Goal: Find specific page/section: Find specific page/section

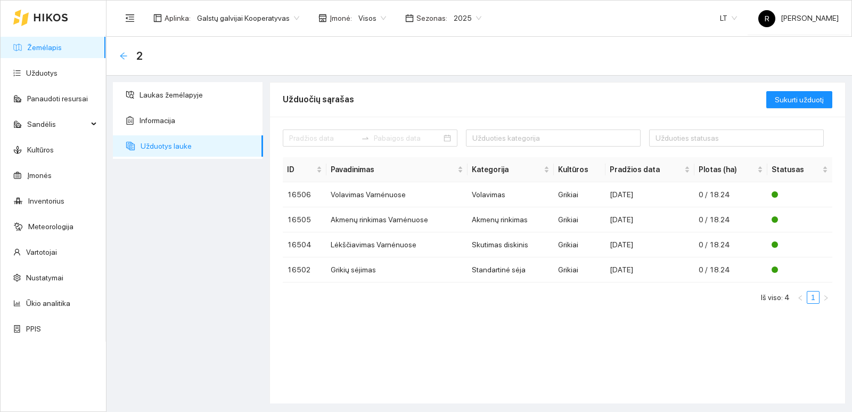
click at [122, 58] on icon "arrow-left" at bounding box center [123, 56] width 9 height 9
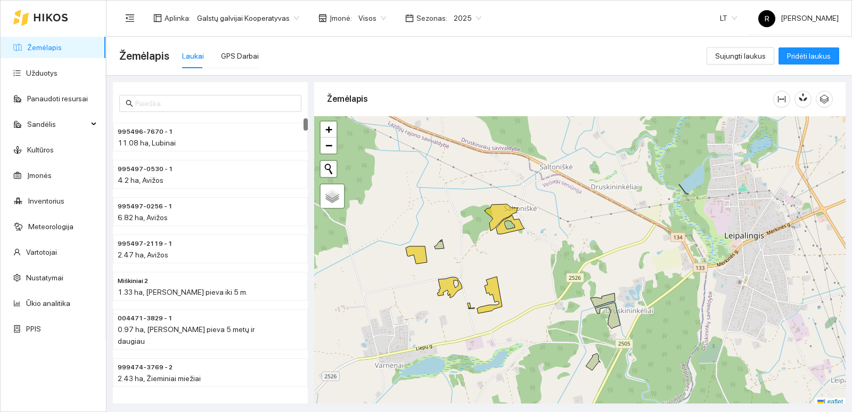
scroll to position [3, 0]
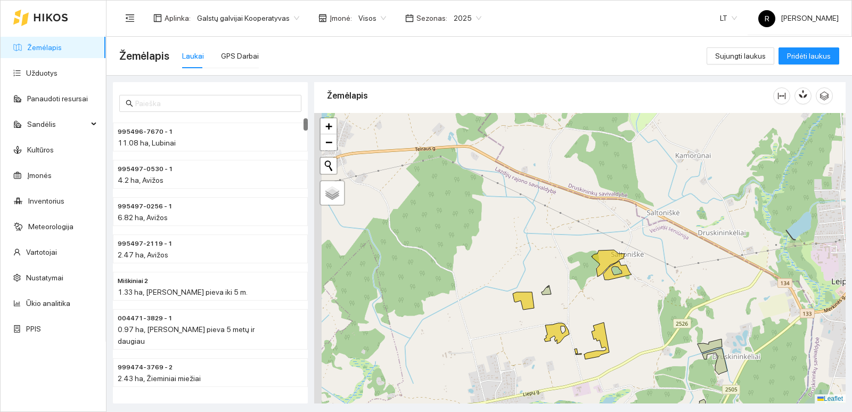
drag, startPoint x: 441, startPoint y: 197, endPoint x: 523, endPoint y: 232, distance: 89.7
click at [549, 247] on div "+ − Nieko nerasta. Bandykite dar kartą. Žemėlapis Palydovas Leaflet" at bounding box center [580, 258] width 532 height 290
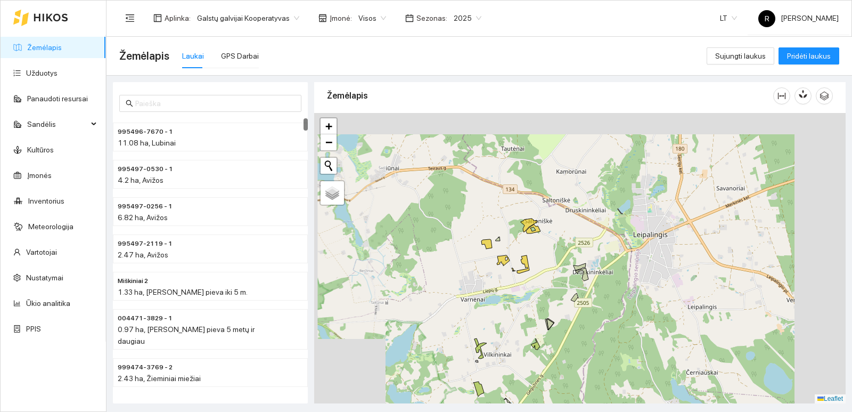
click at [526, 219] on div "+ − Nieko nerasta. Bandykite dar kartą. Žemėlapis Palydovas Leaflet" at bounding box center [580, 258] width 532 height 290
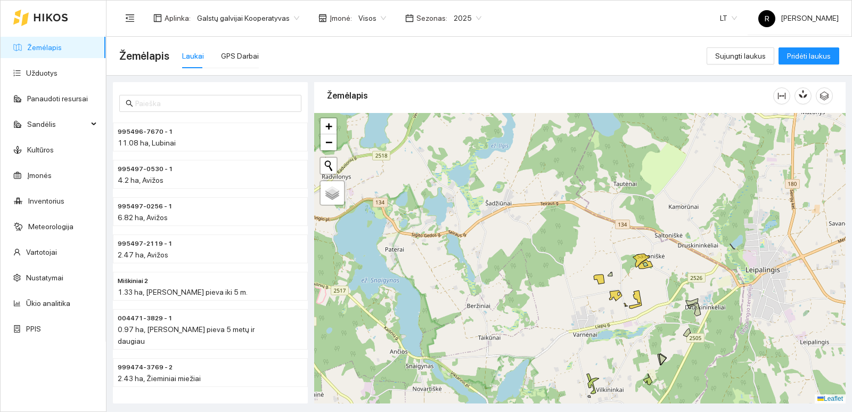
drag, startPoint x: 443, startPoint y: 219, endPoint x: 543, endPoint y: 234, distance: 101.3
click at [543, 234] on div "+ − Nieko nerasta. Bandykite dar kartą. Žemėlapis Palydovas Leaflet" at bounding box center [580, 258] width 532 height 290
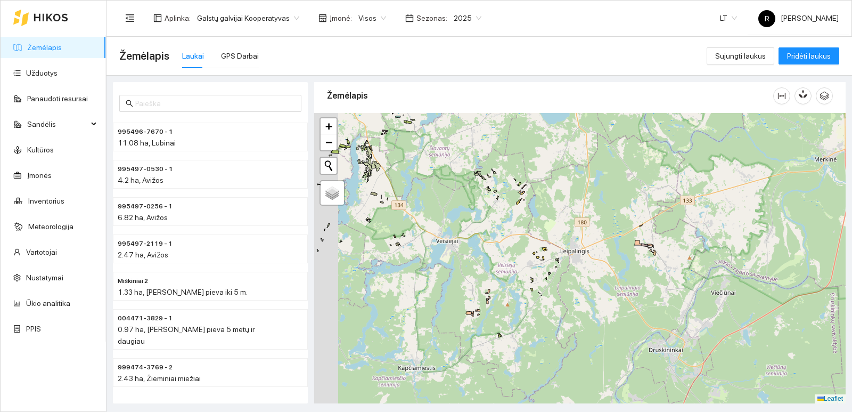
drag, startPoint x: 429, startPoint y: 205, endPoint x: 490, endPoint y: 245, distance: 72.7
click at [490, 245] on div "+ − Nieko nerasta. Bandykite dar kartą. Žemėlapis Palydovas Leaflet" at bounding box center [580, 258] width 532 height 290
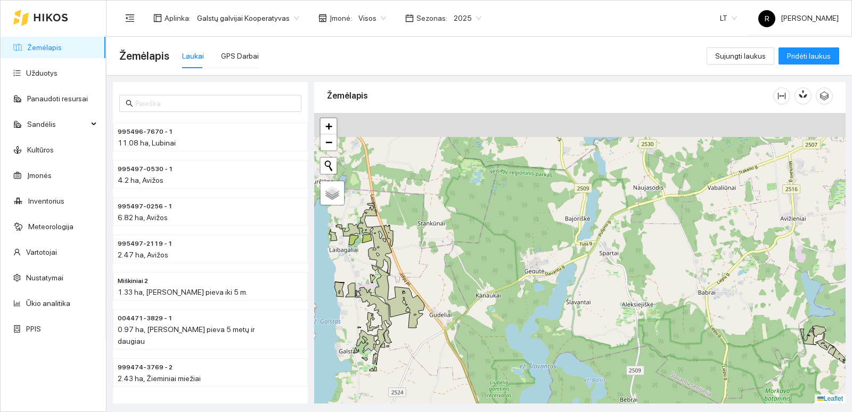
drag, startPoint x: 412, startPoint y: 151, endPoint x: 454, endPoint y: 250, distance: 108.1
click at [454, 250] on div "+ − Nieko nerasta. Bandykite dar kartą. Žemėlapis Palydovas Leaflet" at bounding box center [580, 258] width 532 height 290
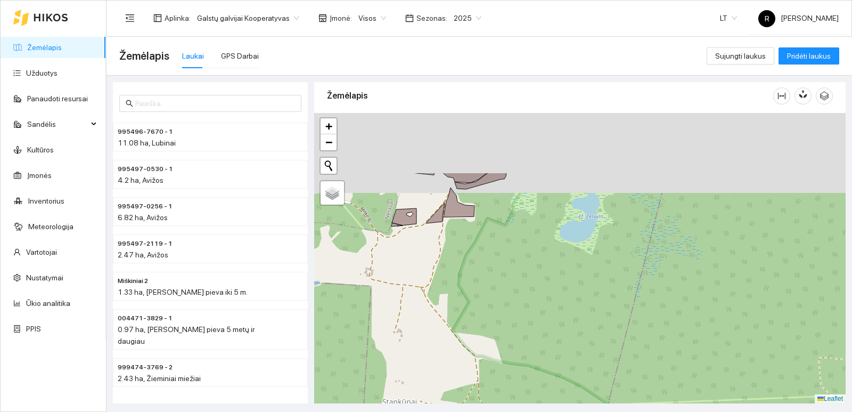
drag, startPoint x: 437, startPoint y: 167, endPoint x: 471, endPoint y: 304, distance: 141.6
click at [471, 304] on div "+ − Nieko nerasta. Bandykite dar kartą. Žemėlapis Palydovas Leaflet" at bounding box center [580, 258] width 532 height 290
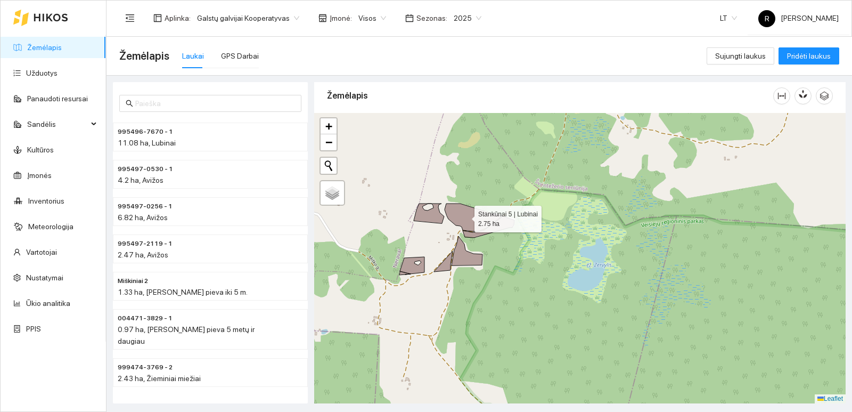
click at [465, 216] on icon at bounding box center [473, 217] width 57 height 28
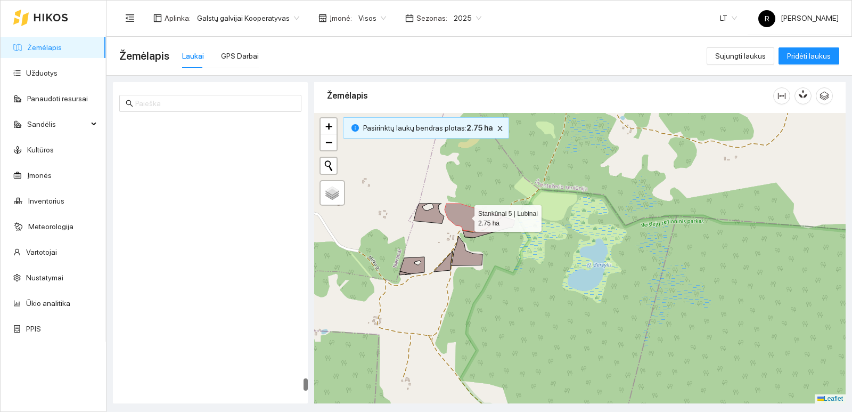
scroll to position [5567, 0]
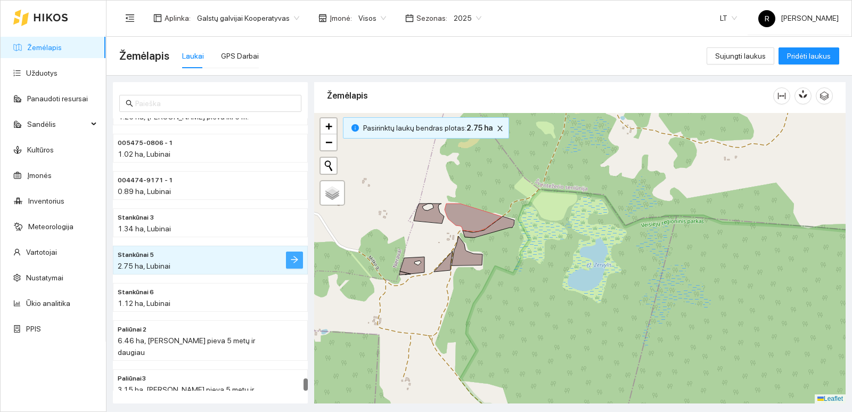
click at [294, 262] on icon "arrow-right" at bounding box center [294, 259] width 9 height 9
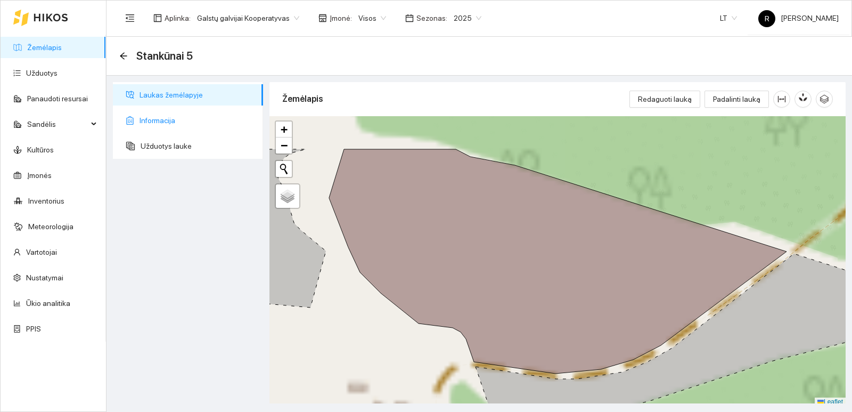
click at [198, 121] on span "Informacija" at bounding box center [197, 120] width 115 height 21
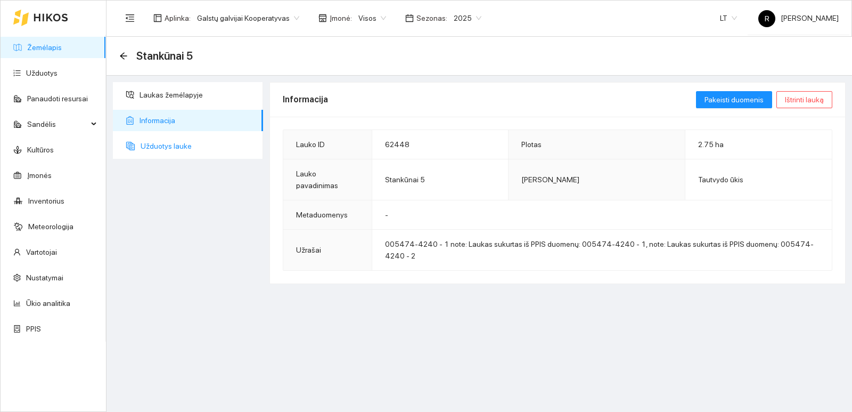
click at [172, 143] on span "Užduotys lauke" at bounding box center [198, 145] width 114 height 21
